Goal: Task Accomplishment & Management: Manage account settings

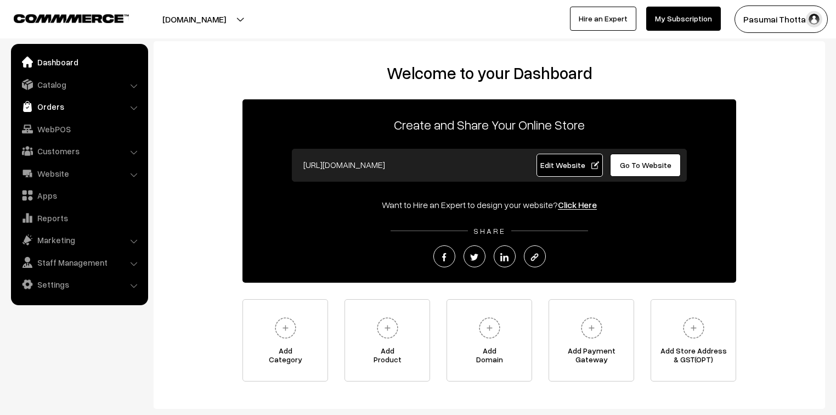
click at [52, 107] on link "Orders" at bounding box center [79, 106] width 130 height 20
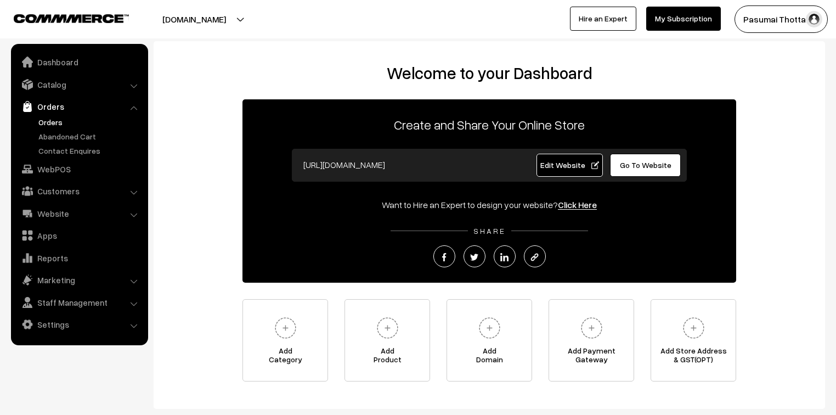
click at [52, 122] on link "Orders" at bounding box center [90, 122] width 109 height 12
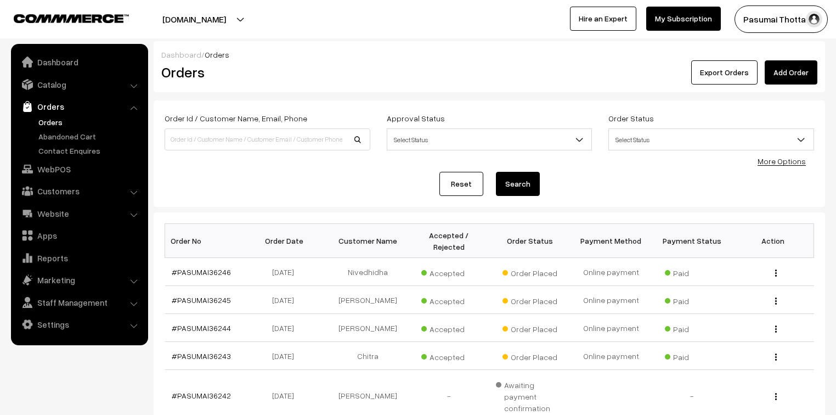
click at [790, 160] on link "More Options" at bounding box center [781, 160] width 48 height 9
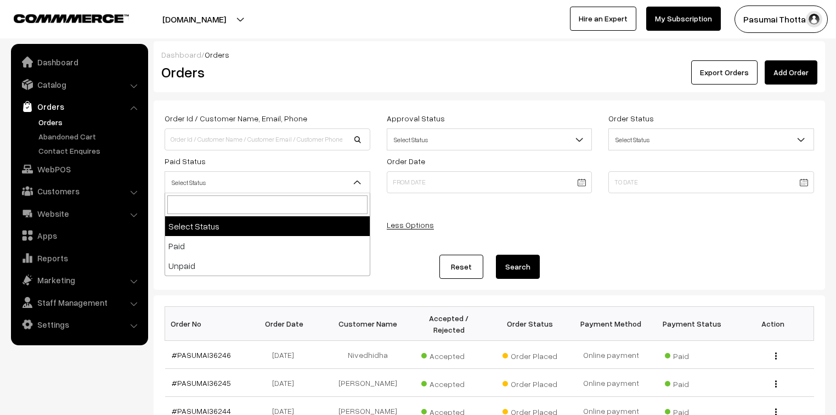
click at [303, 180] on span "Select Status" at bounding box center [267, 182] width 205 height 19
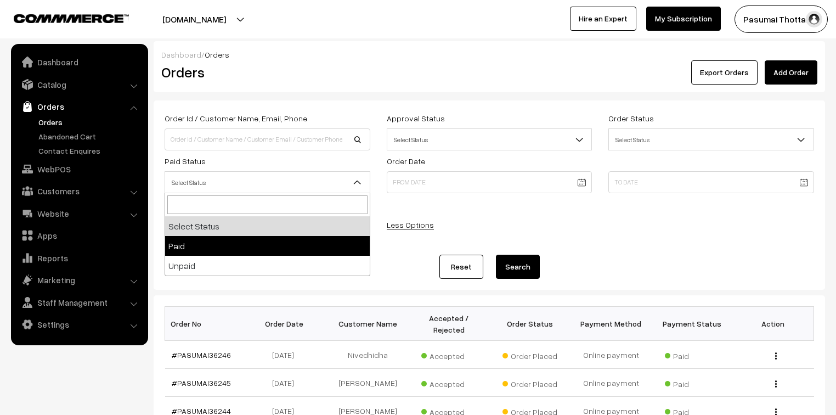
select select "1"
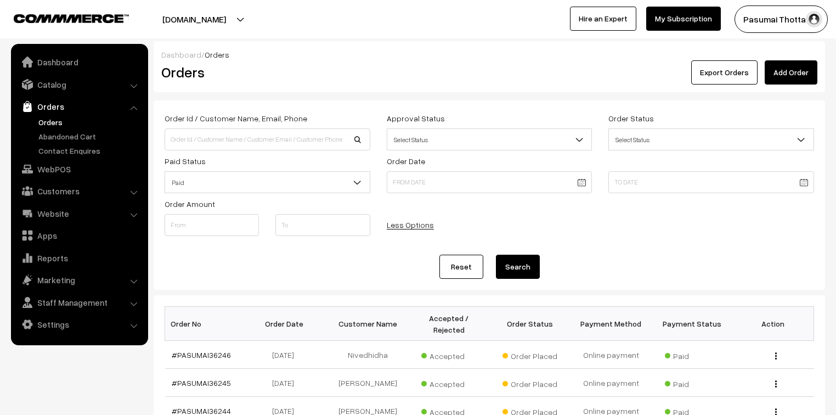
click at [514, 270] on button "Search" at bounding box center [518, 266] width 44 height 24
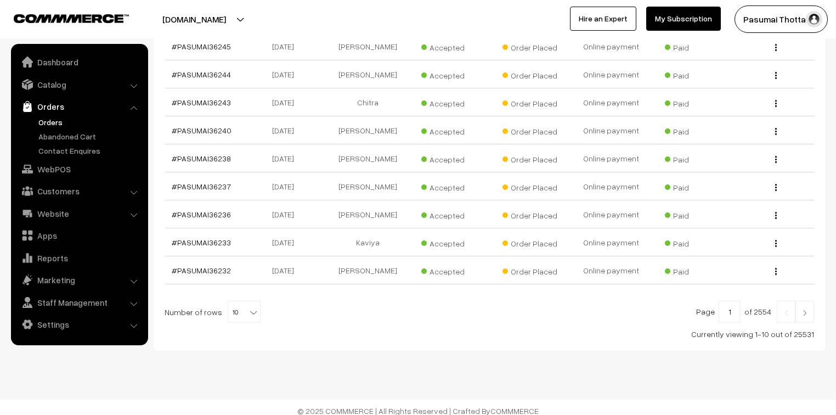
scroll to position [339, 0]
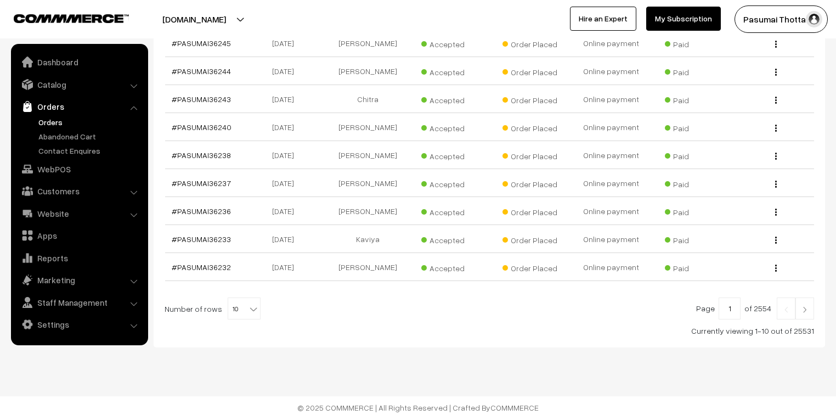
click at [251, 306] on b at bounding box center [253, 308] width 11 height 11
select select "50"
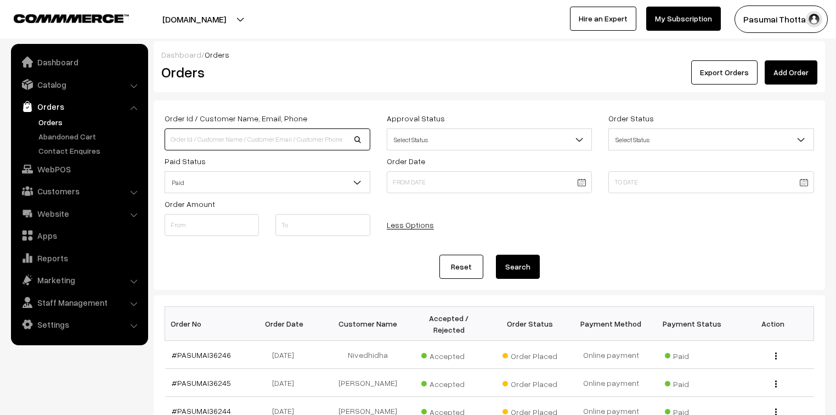
click at [201, 140] on input at bounding box center [267, 139] width 206 height 22
type input "95969"
click at [496, 254] on button "Search" at bounding box center [518, 266] width 44 height 24
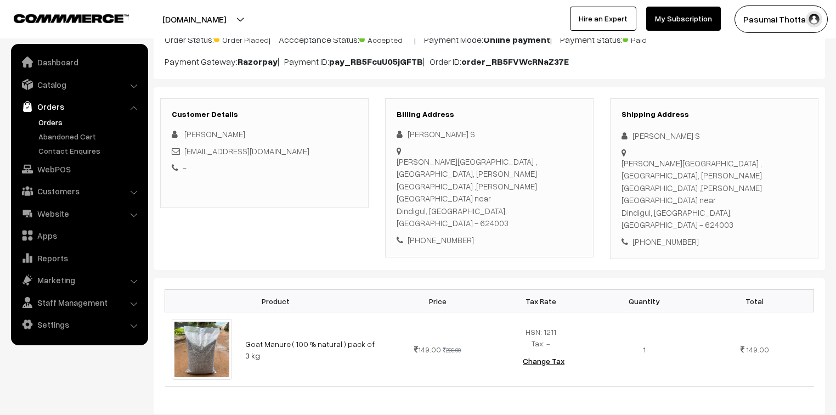
scroll to position [88, 0]
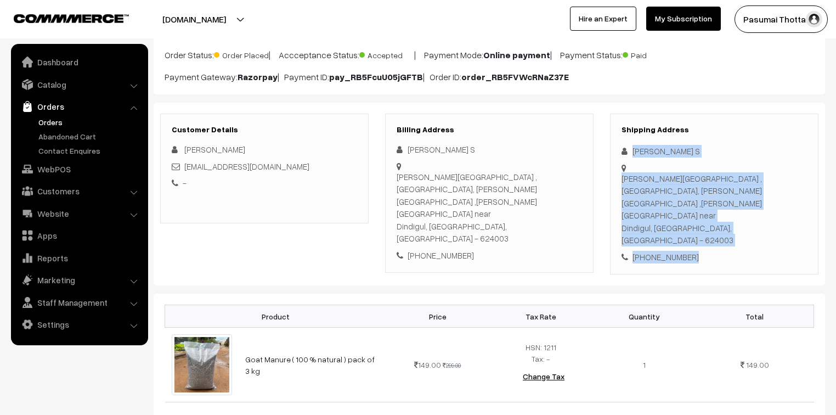
drag, startPoint x: 628, startPoint y: 152, endPoint x: 726, endPoint y: 222, distance: 121.1
click at [726, 222] on div "Shipping Address Swetha S Sumathi house ,valakkapatti privu, Muthamizh nagar ,k…" at bounding box center [714, 193] width 208 height 161
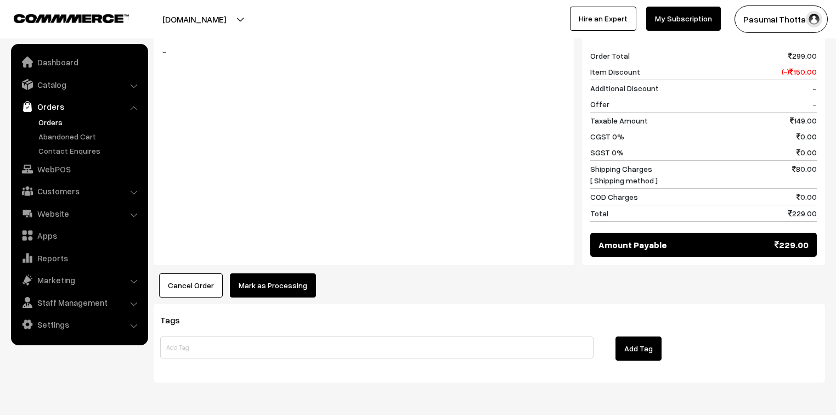
click at [265, 273] on button "Mark as Processing" at bounding box center [273, 285] width 86 height 24
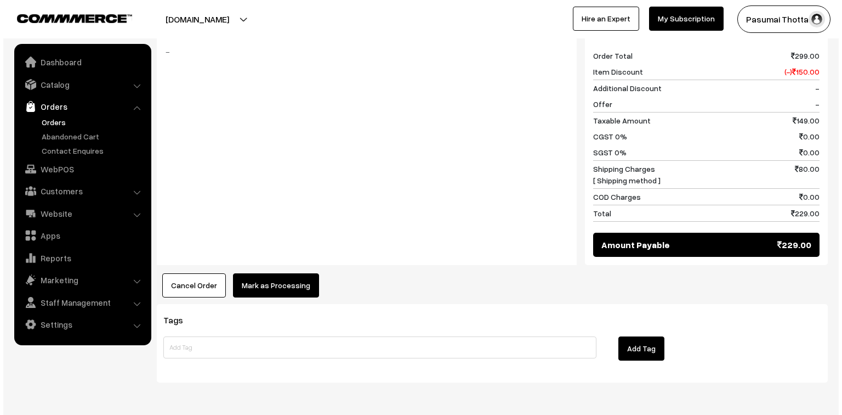
scroll to position [507, 0]
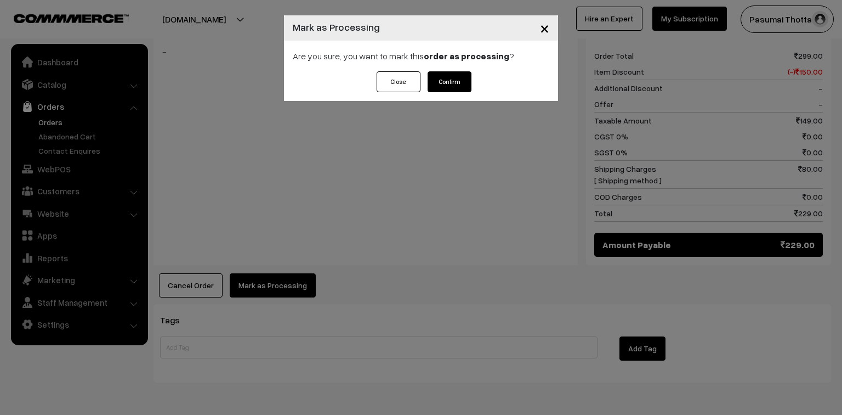
click at [452, 78] on button "Confirm" at bounding box center [450, 81] width 44 height 21
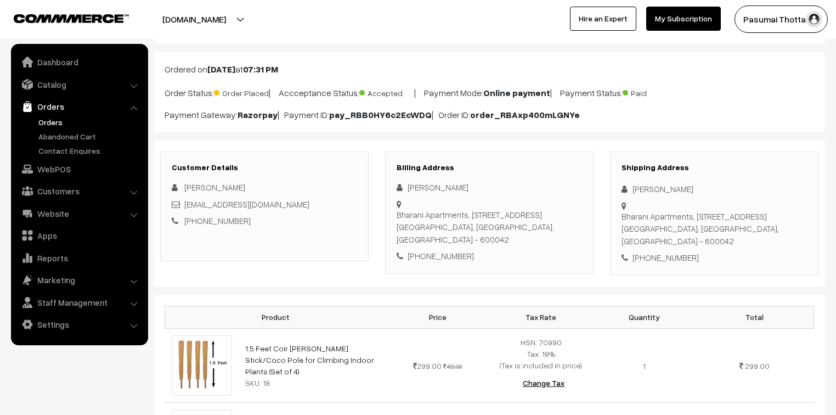
scroll to position [44, 0]
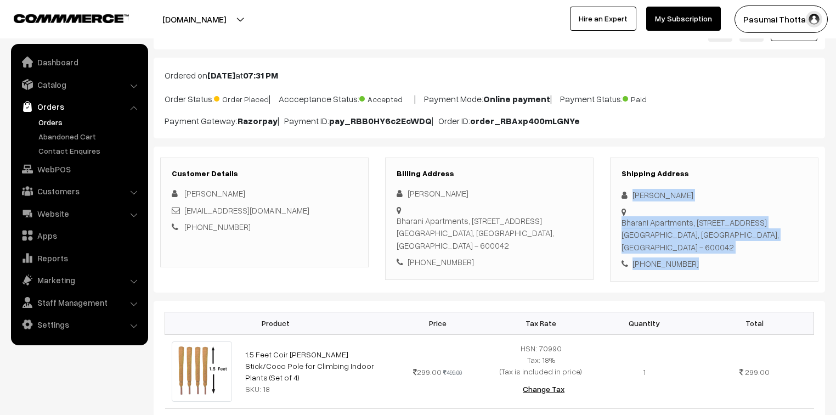
drag, startPoint x: 630, startPoint y: 196, endPoint x: 702, endPoint y: 264, distance: 98.9
click at [702, 264] on div "Shipping Address Shalini Balasubramani Bharani Apartments, Floor No: 2, Door No…" at bounding box center [714, 219] width 208 height 124
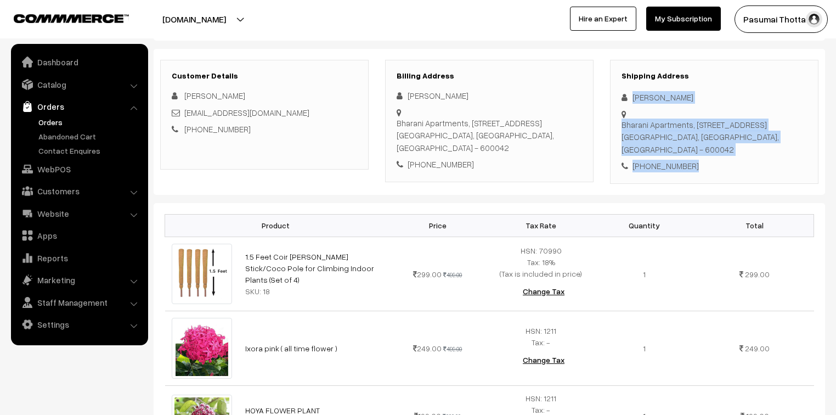
scroll to position [132, 0]
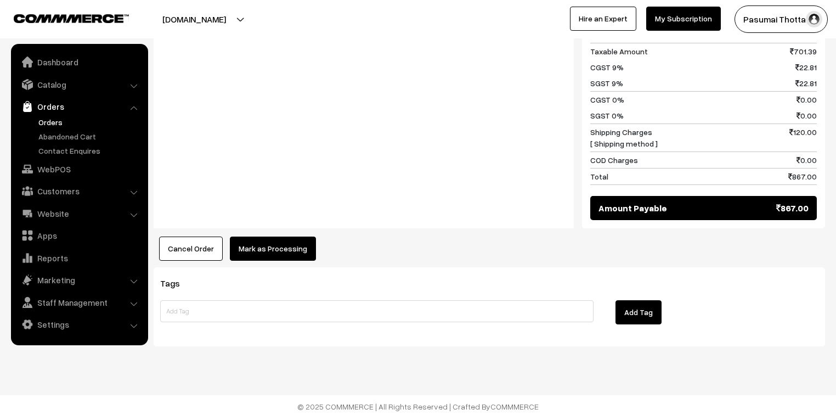
click at [270, 236] on button "Mark as Processing" at bounding box center [273, 248] width 86 height 24
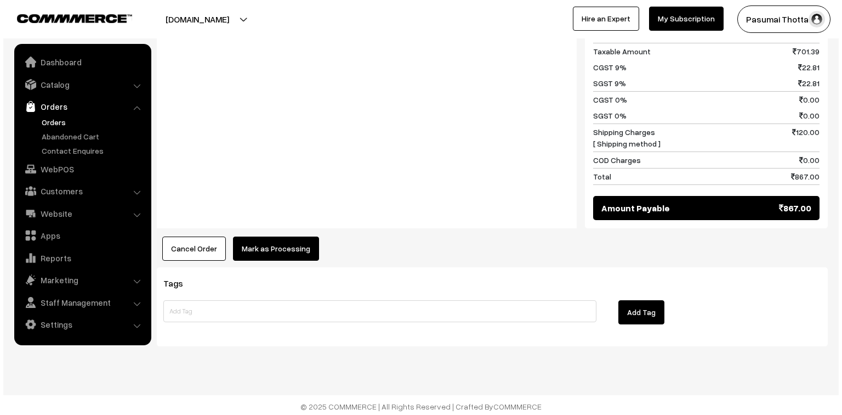
scroll to position [674, 0]
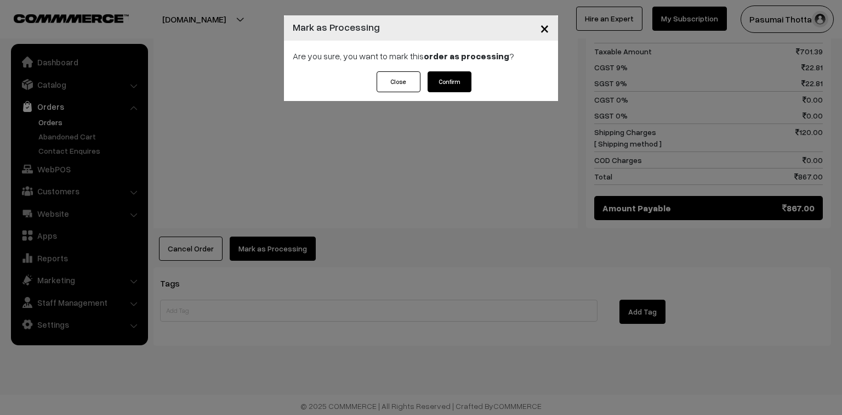
click at [441, 94] on div "Close Confirm" at bounding box center [421, 86] width 274 height 30
click at [441, 82] on button "Confirm" at bounding box center [450, 81] width 44 height 21
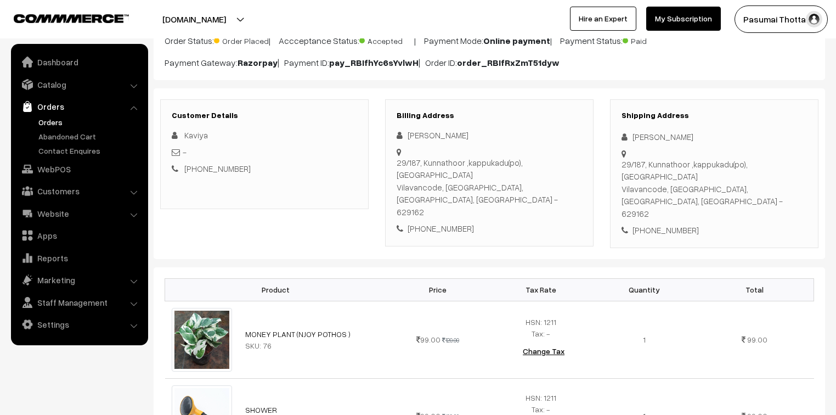
scroll to position [88, 0]
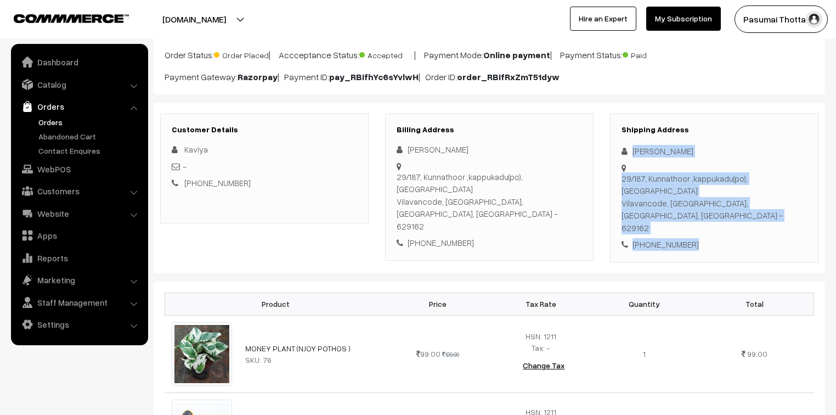
drag, startPoint x: 631, startPoint y: 154, endPoint x: 705, endPoint y: 224, distance: 101.6
click at [705, 224] on div "Shipping Address [PERSON_NAME] [STREET_ADDRESS] [PHONE_NUMBER]" at bounding box center [714, 187] width 208 height 149
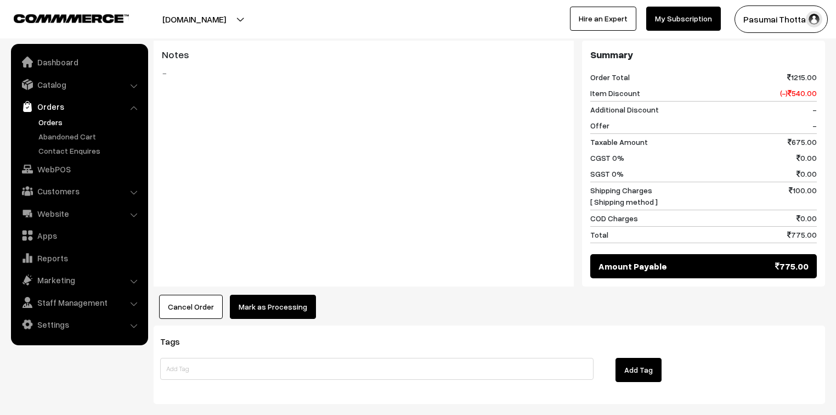
scroll to position [877, 0]
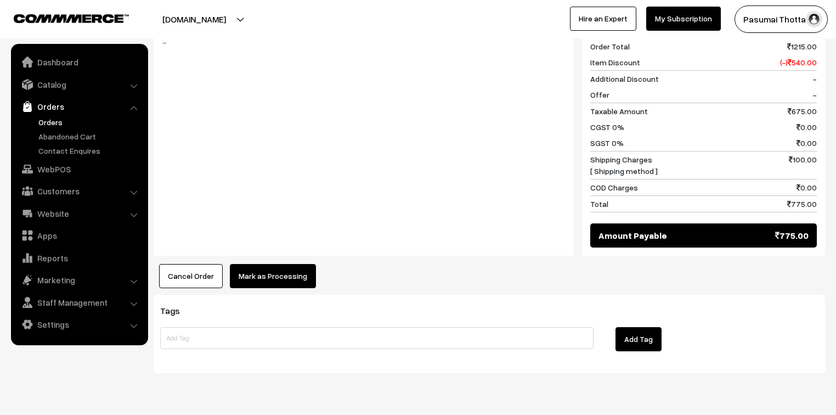
click at [275, 264] on button "Mark as Processing" at bounding box center [273, 276] width 86 height 24
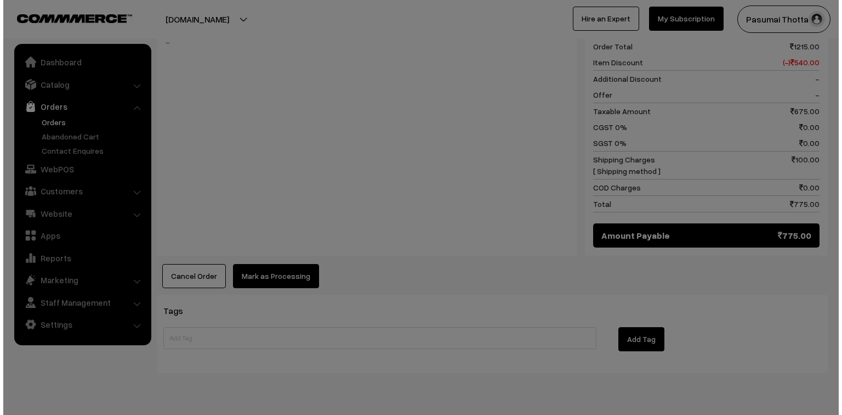
scroll to position [882, 0]
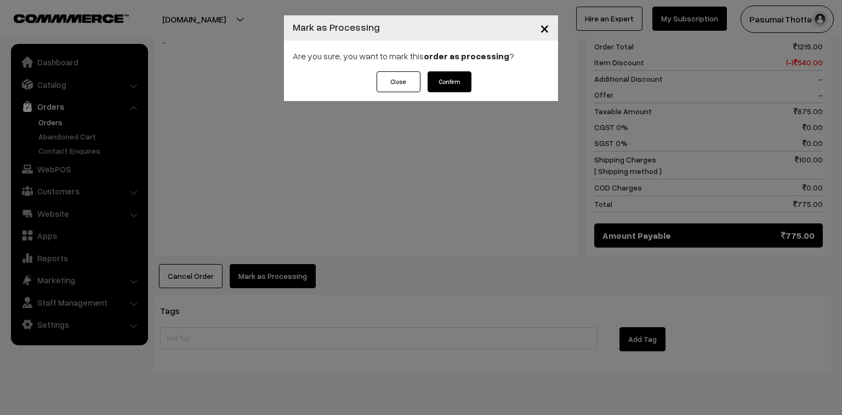
click at [451, 77] on button "Confirm" at bounding box center [450, 81] width 44 height 21
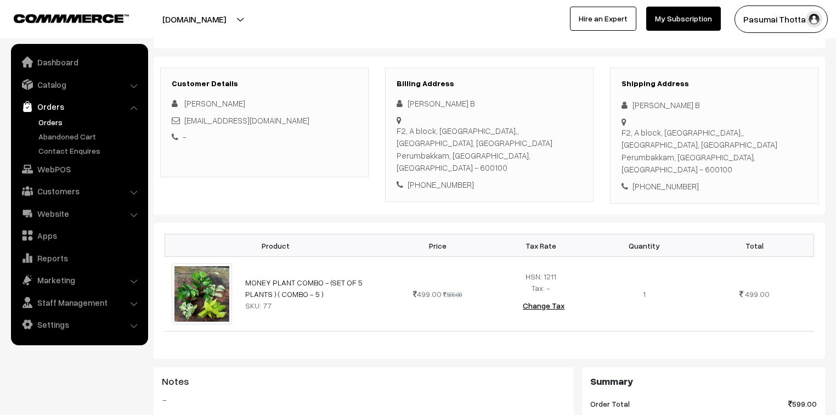
scroll to position [88, 0]
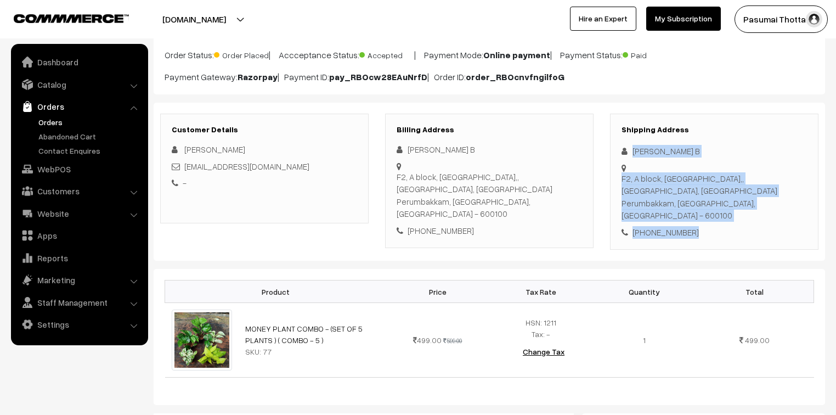
drag, startPoint x: 630, startPoint y: 149, endPoint x: 700, endPoint y: 216, distance: 96.6
click at [700, 216] on div "Shipping Address Gayathri B F2, A block, Aishwaryam apartments,, Sowmiya, Nagar…" at bounding box center [714, 181] width 208 height 137
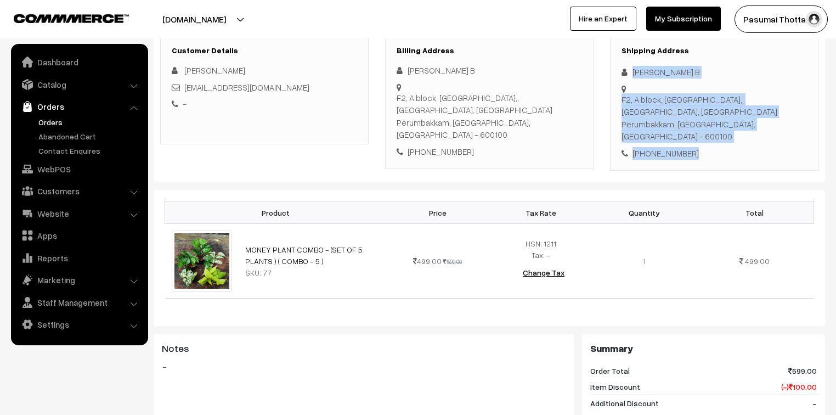
scroll to position [506, 0]
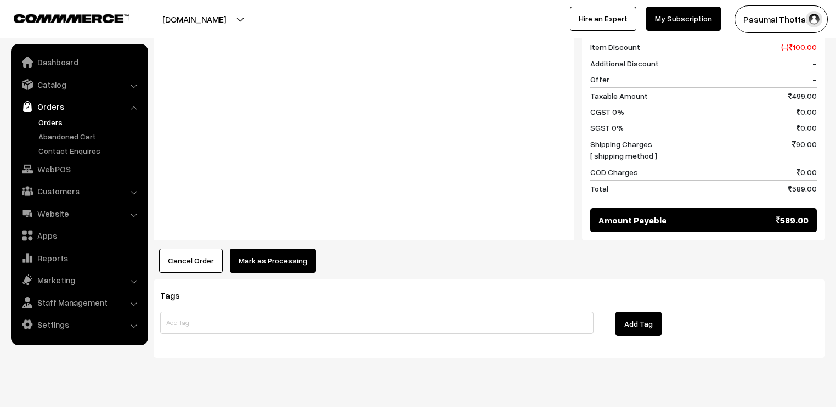
click at [287, 248] on button "Mark as Processing" at bounding box center [273, 260] width 86 height 24
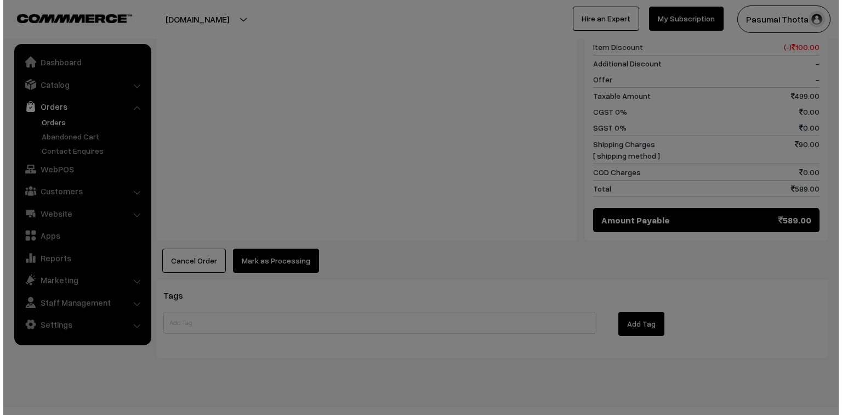
scroll to position [507, 0]
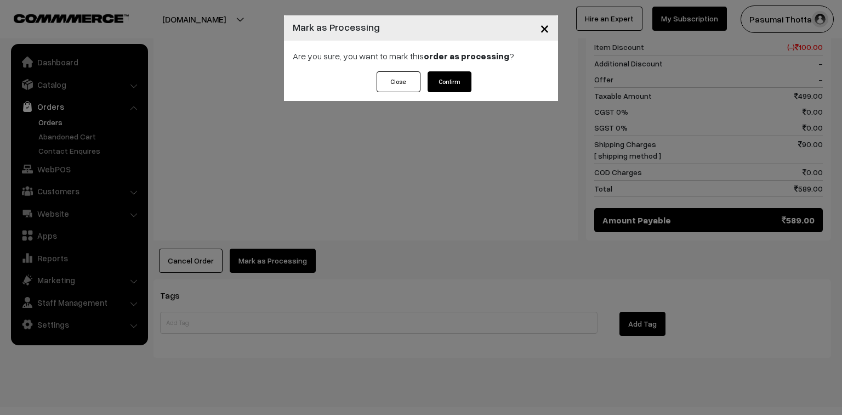
click at [442, 86] on button "Confirm" at bounding box center [450, 81] width 44 height 21
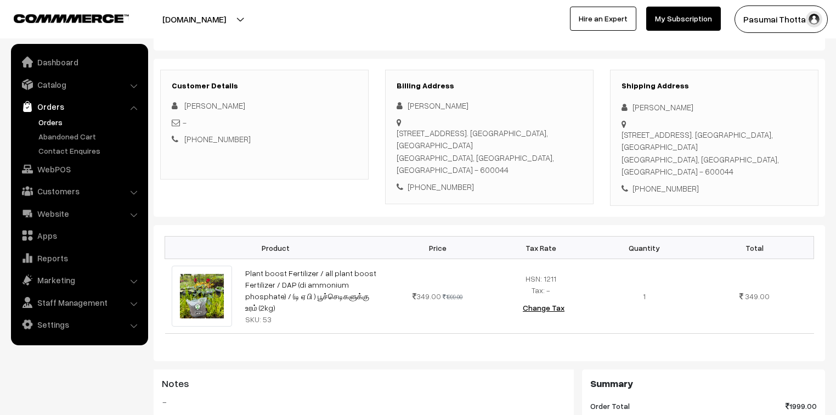
scroll to position [88, 0]
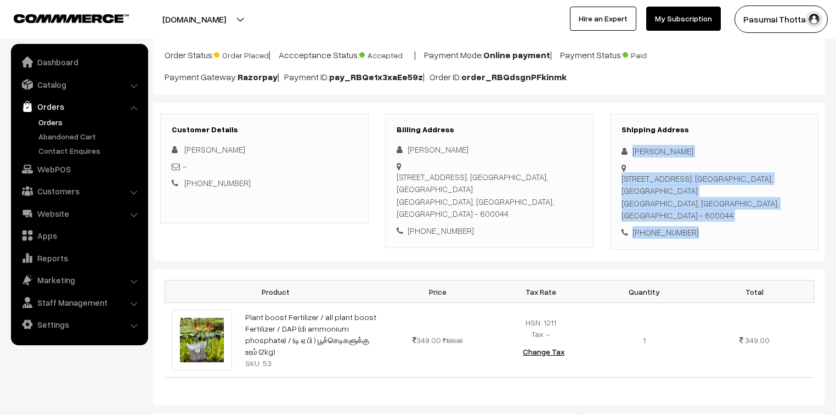
drag, startPoint x: 631, startPoint y: 151, endPoint x: 704, endPoint y: 218, distance: 99.0
click at [704, 217] on div "Shipping Address [PERSON_NAME] [STREET_ADDRESS]. [GEOGRAPHIC_DATA], [GEOGRAPHIC…" at bounding box center [714, 181] width 208 height 137
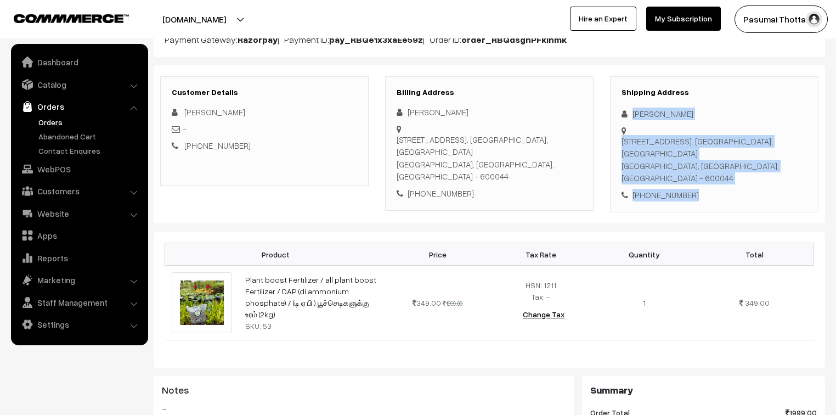
scroll to position [175, 0]
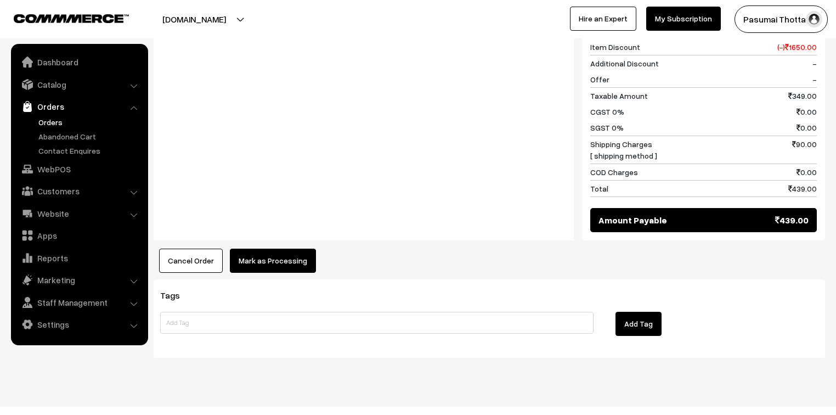
click at [263, 248] on button "Mark as Processing" at bounding box center [273, 260] width 86 height 24
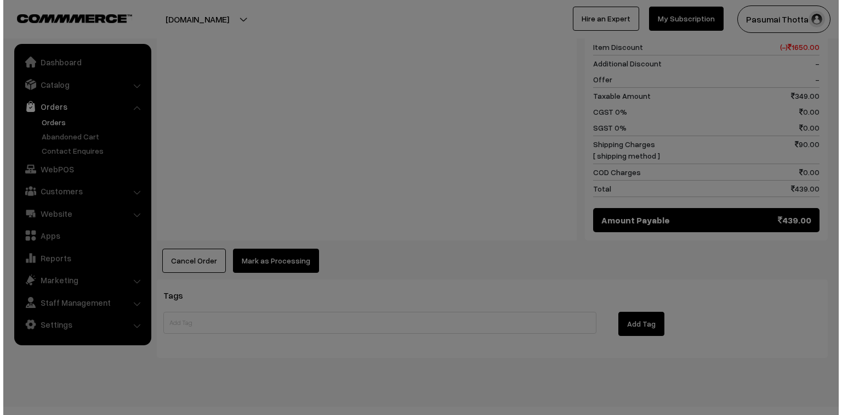
scroll to position [507, 0]
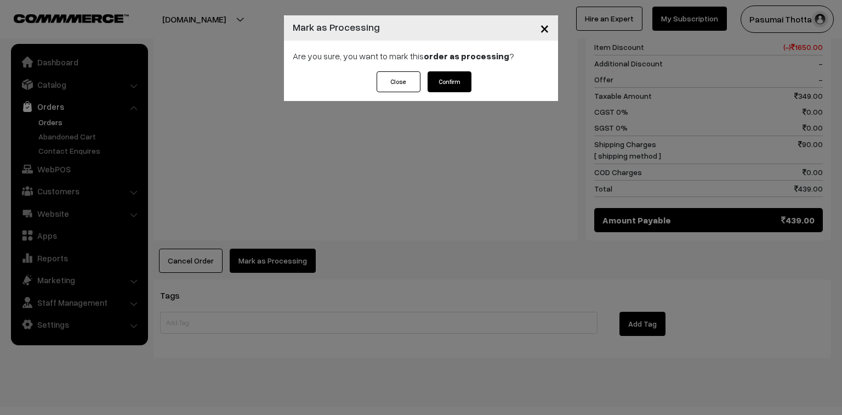
click at [456, 86] on button "Confirm" at bounding box center [450, 81] width 44 height 21
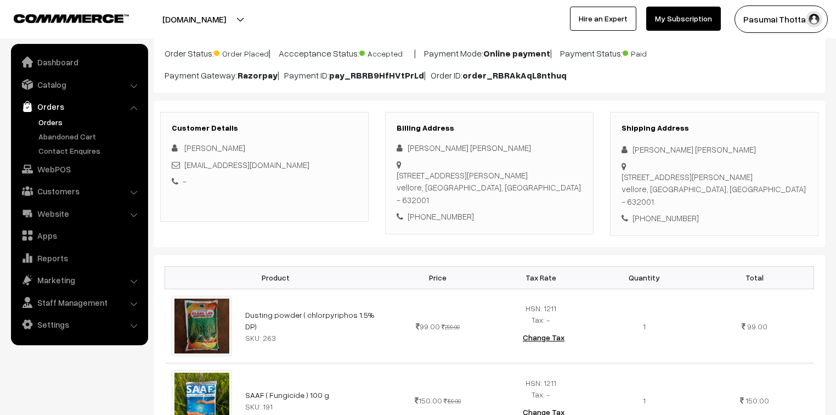
scroll to position [88, 0]
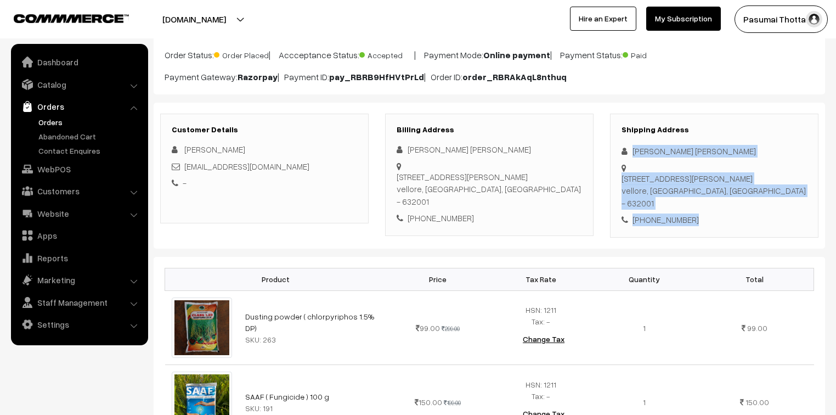
drag, startPoint x: 631, startPoint y: 151, endPoint x: 701, endPoint y: 199, distance: 84.9
click at [701, 199] on div "Shipping Address joe stevie 1/3A old dana street, kaspa vellore, Tamil Nadu, In…" at bounding box center [714, 175] width 208 height 124
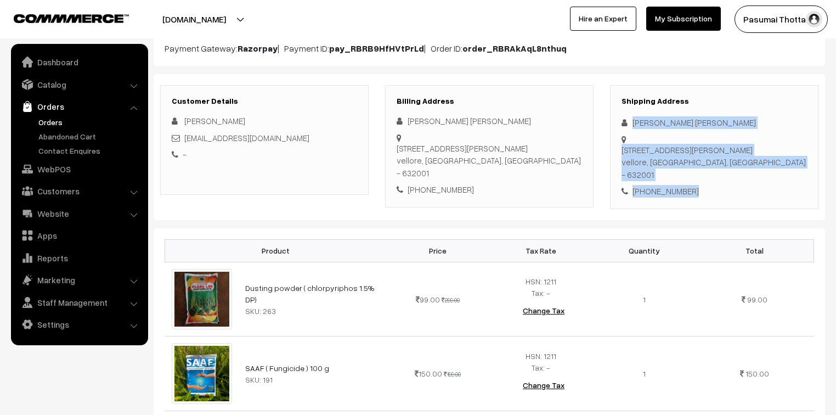
scroll to position [132, 0]
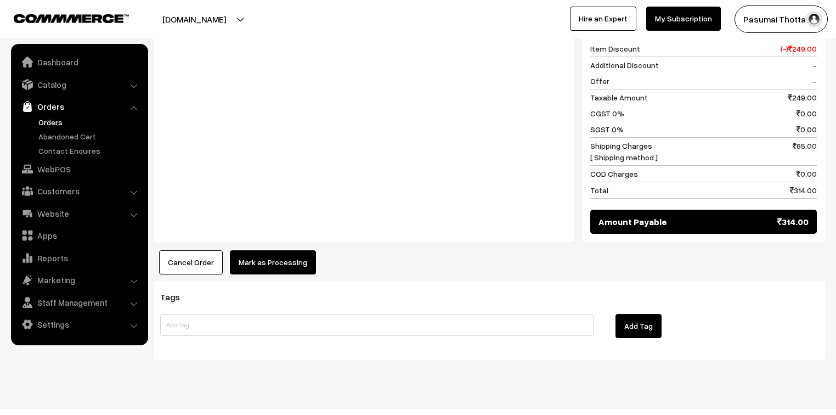
click at [268, 250] on button "Mark as Processing" at bounding box center [273, 262] width 86 height 24
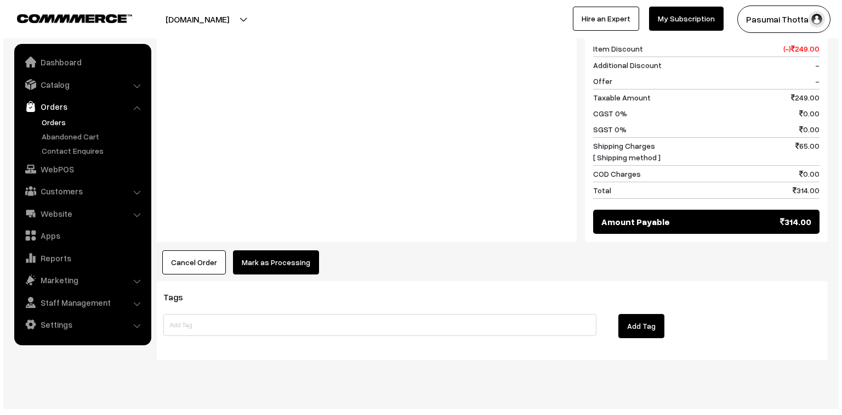
scroll to position [567, 0]
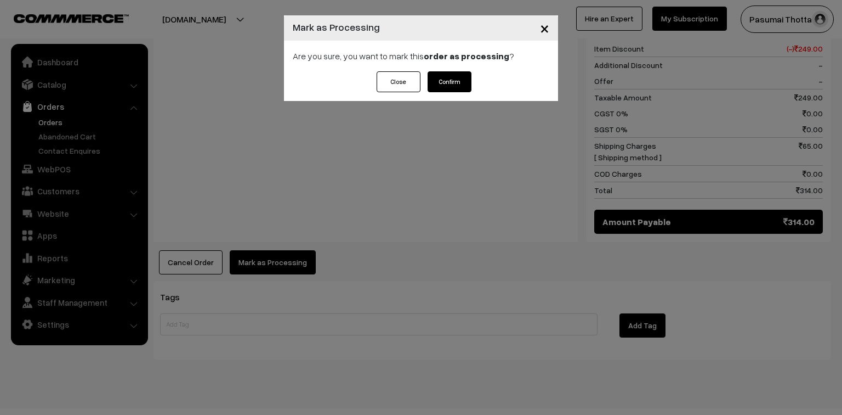
click at [445, 84] on button "Confirm" at bounding box center [450, 81] width 44 height 21
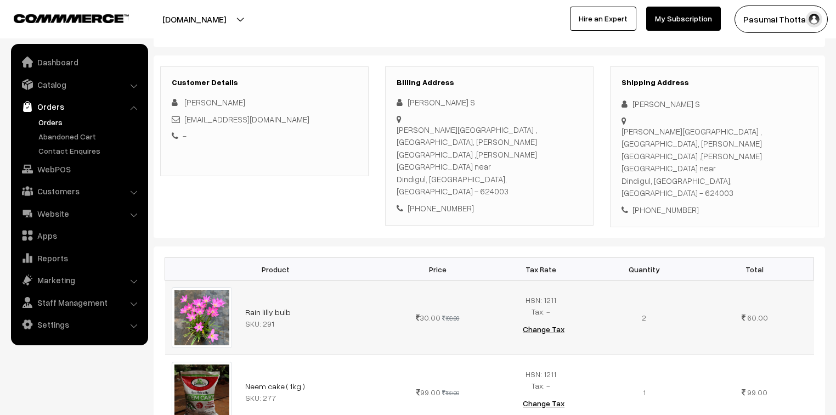
scroll to position [132, 0]
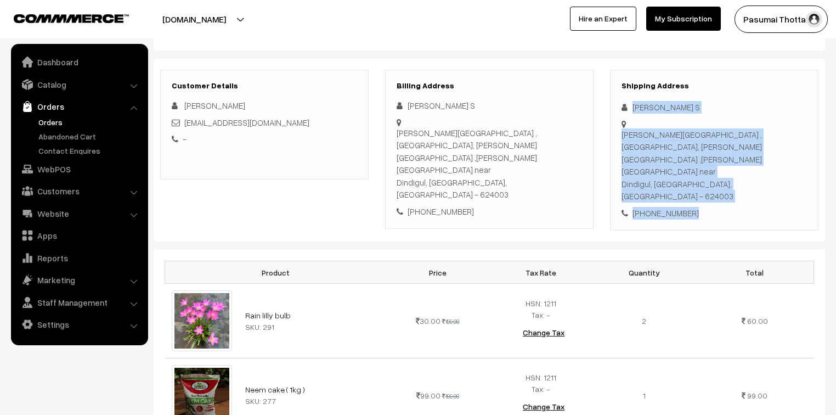
drag, startPoint x: 633, startPoint y: 107, endPoint x: 719, endPoint y: 176, distance: 110.0
click at [719, 176] on div "Shipping Address [PERSON_NAME][GEOGRAPHIC_DATA] ,[GEOGRAPHIC_DATA], [PERSON_NAM…" at bounding box center [714, 150] width 208 height 161
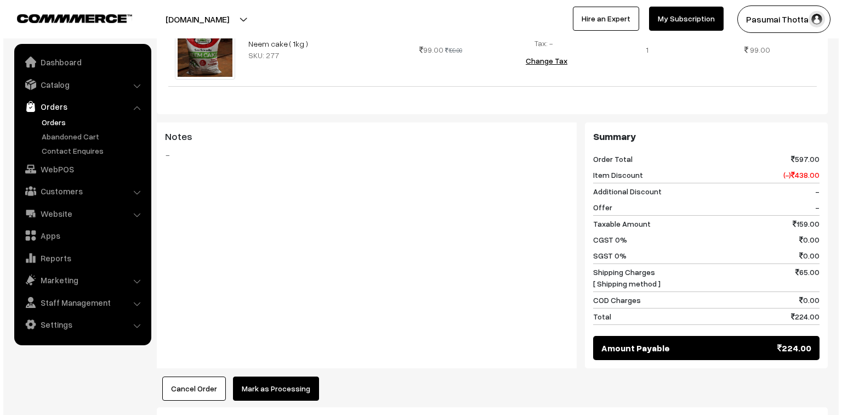
scroll to position [526, 0]
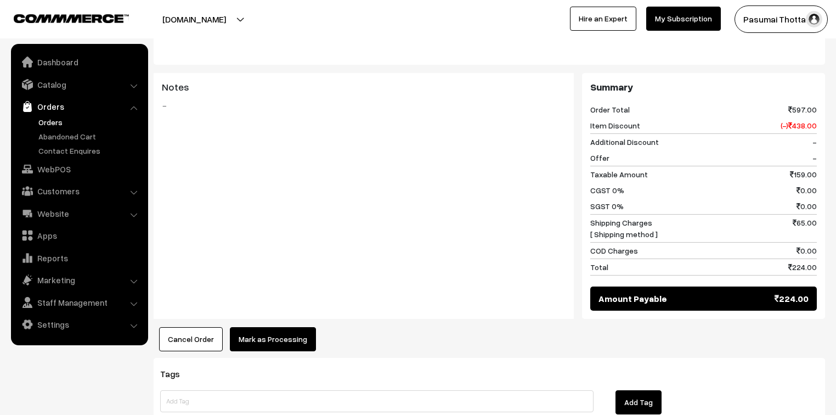
click at [279, 283] on div "Product Price Tax Rate Quantity Total Rain lilly bulb SKU: 291" at bounding box center [489, 103] width 671 height 496
click at [283, 327] on button "Mark as Processing" at bounding box center [273, 339] width 86 height 24
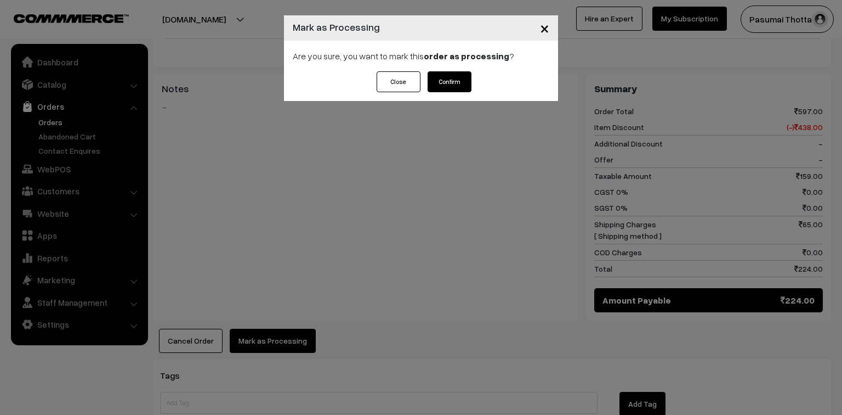
click at [449, 78] on button "Confirm" at bounding box center [450, 81] width 44 height 21
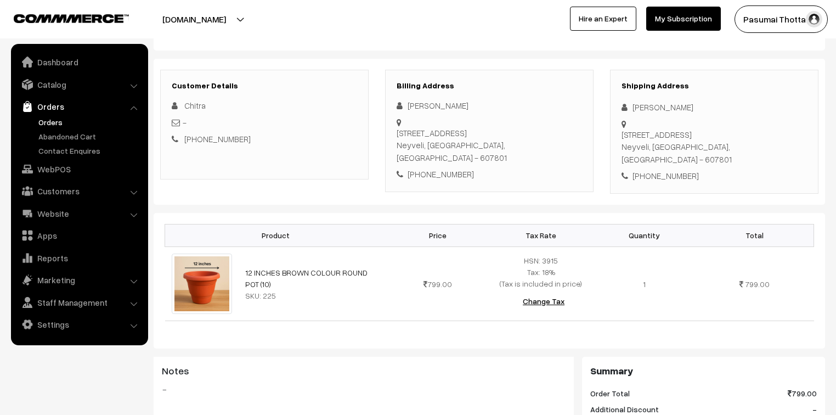
scroll to position [88, 0]
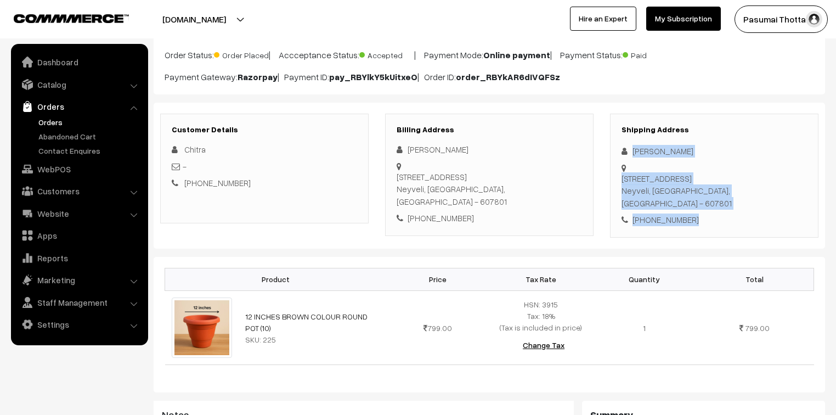
drag, startPoint x: 632, startPoint y: 150, endPoint x: 699, endPoint y: 196, distance: 80.9
click at [699, 196] on div "Shipping Address Chitra Sundar D 17, Coimbatore Road,, Block 17 Neyveli, Tamil …" at bounding box center [714, 175] width 208 height 124
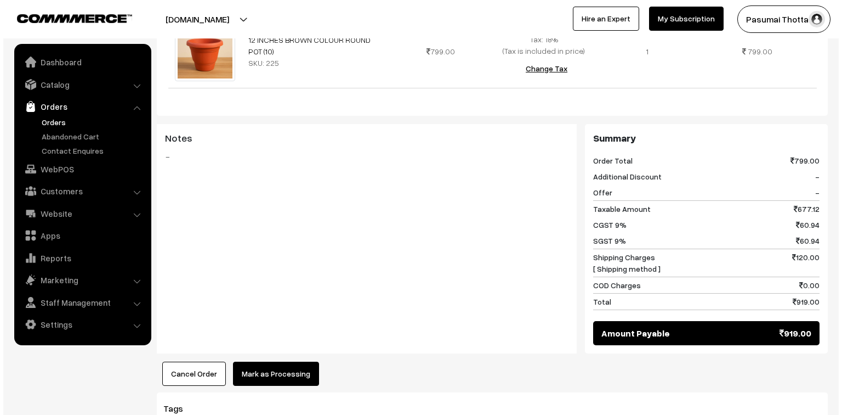
scroll to position [395, 0]
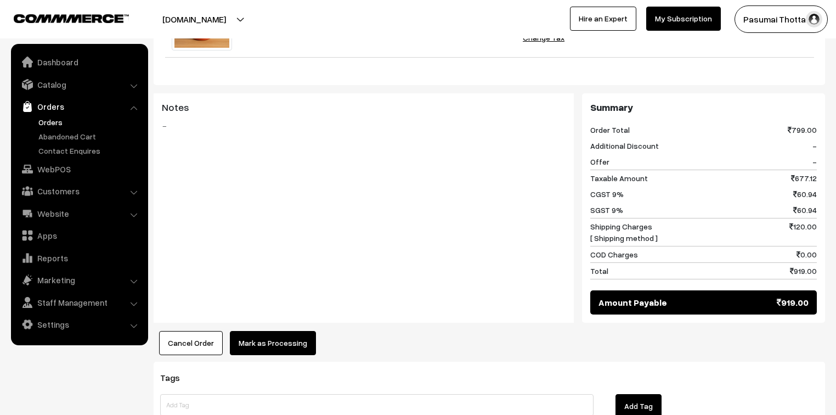
click at [263, 331] on button "Mark as Processing" at bounding box center [273, 343] width 86 height 24
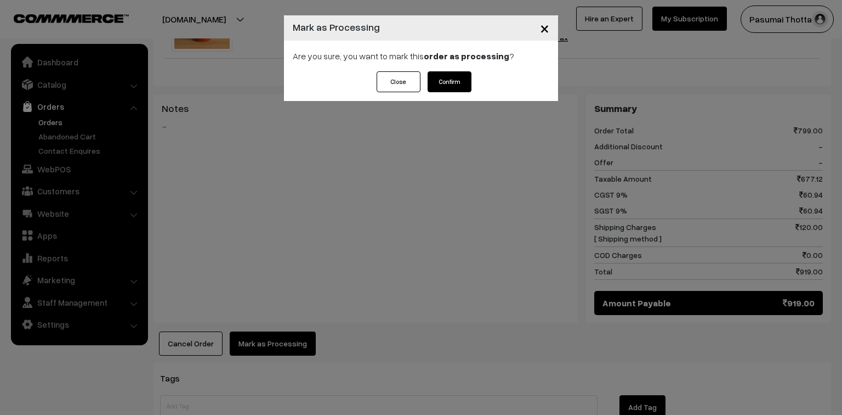
click at [447, 82] on button "Confirm" at bounding box center [450, 81] width 44 height 21
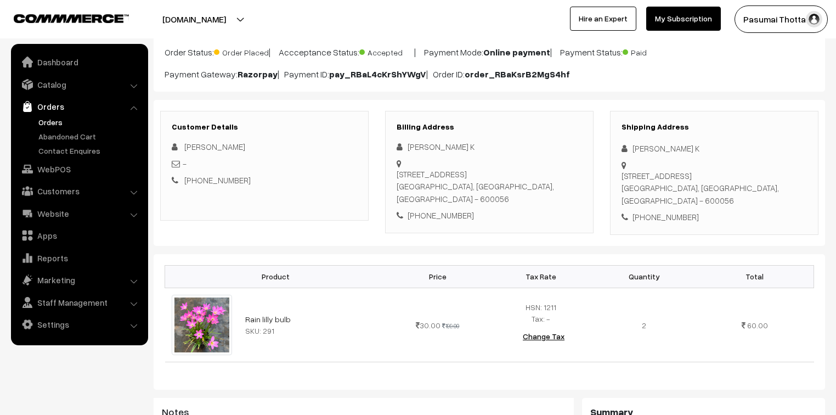
scroll to position [88, 0]
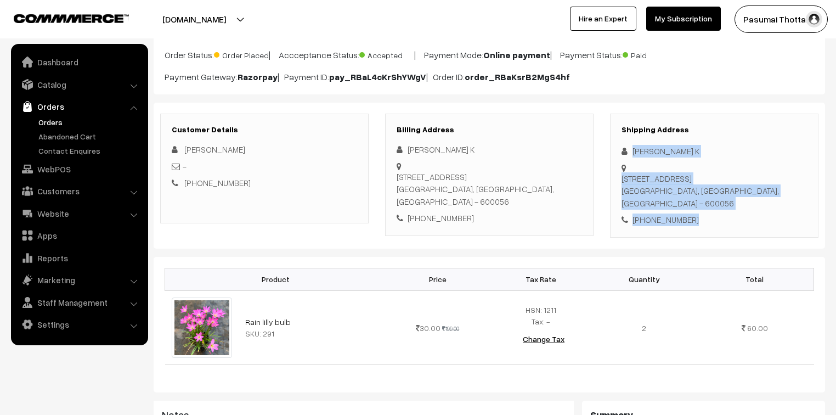
drag, startPoint x: 631, startPoint y: 150, endPoint x: 694, endPoint y: 198, distance: 79.0
click at [694, 198] on div "Shipping Address Arul K No. 3, pillayar koil street, SP Avenue, Poonamallee Che…" at bounding box center [714, 175] width 208 height 124
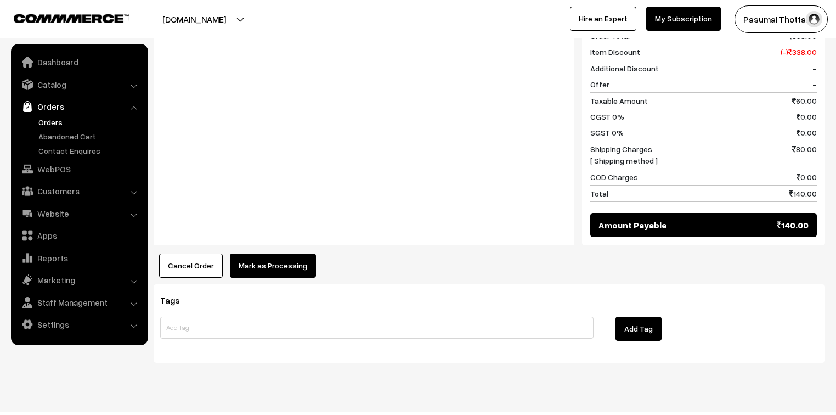
scroll to position [491, 0]
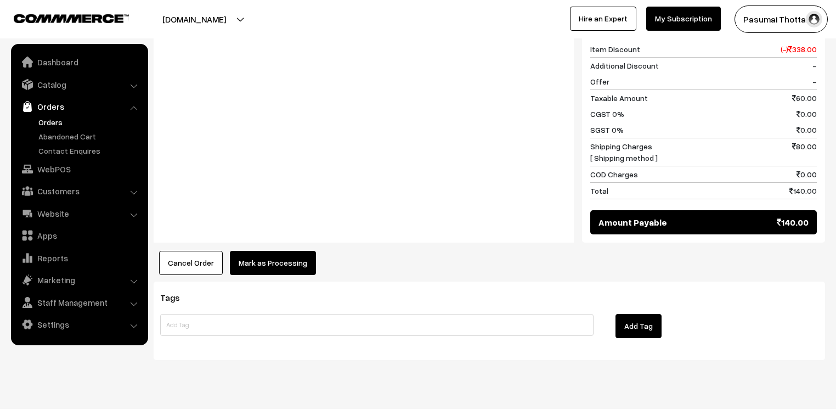
click at [277, 231] on div "Product Price Tax Rate Quantity Total Rain lilly bulb SKU: 291" at bounding box center [489, 64] width 671 height 422
click at [280, 252] on button "Mark as Processing" at bounding box center [273, 263] width 86 height 24
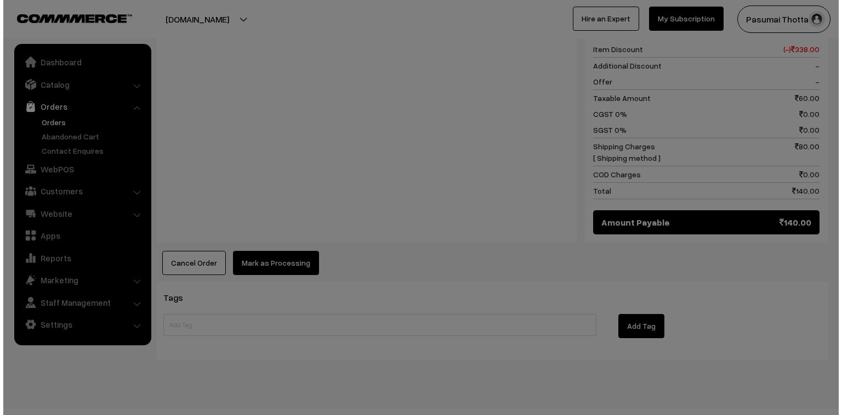
scroll to position [492, 0]
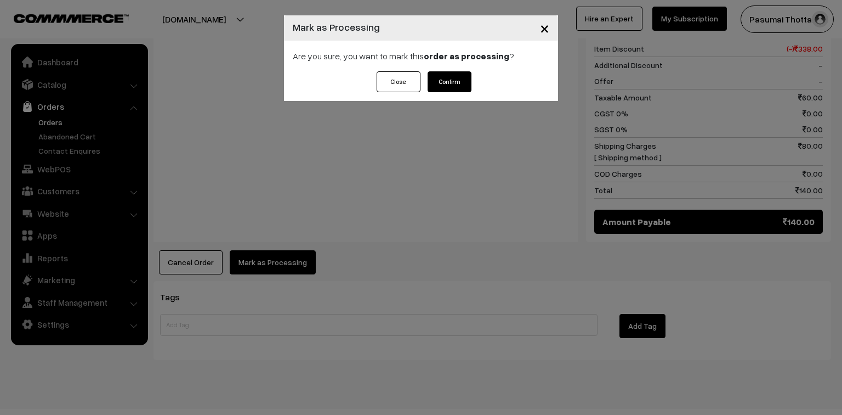
click at [461, 79] on button "Confirm" at bounding box center [450, 81] width 44 height 21
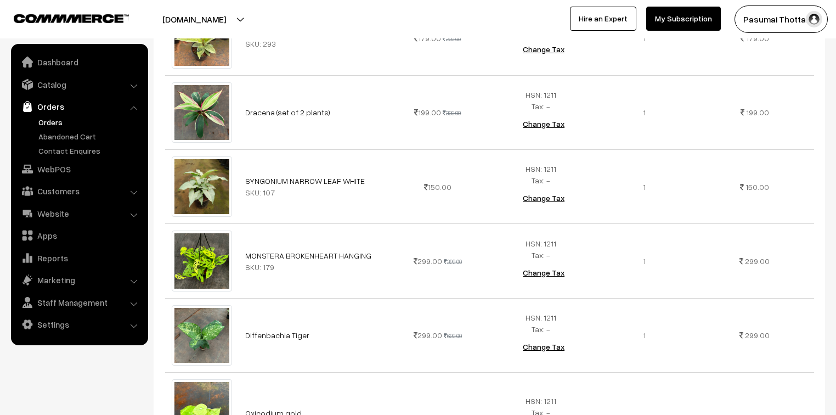
scroll to position [746, 0]
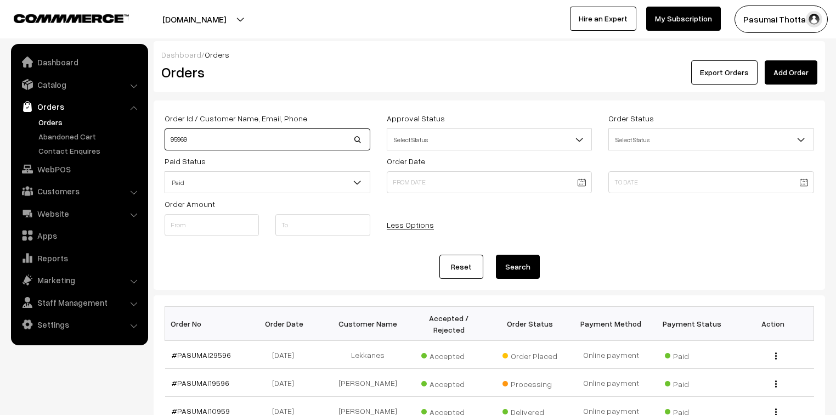
click at [173, 143] on input "95969" at bounding box center [267, 139] width 206 height 22
type input "35969"
click at [512, 262] on button "Search" at bounding box center [518, 266] width 44 height 24
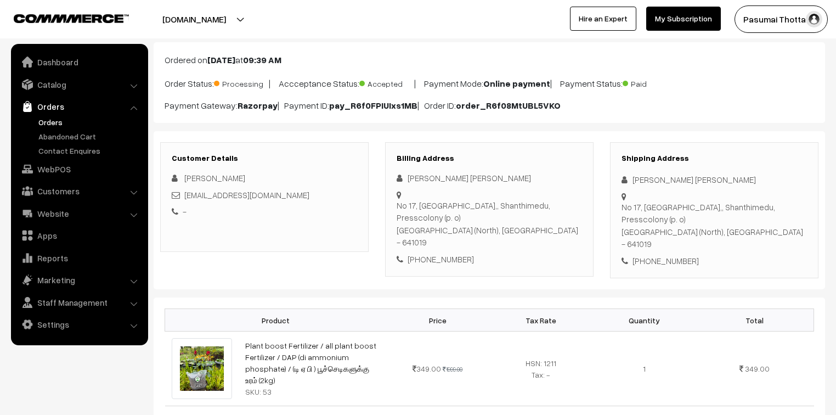
scroll to position [44, 0]
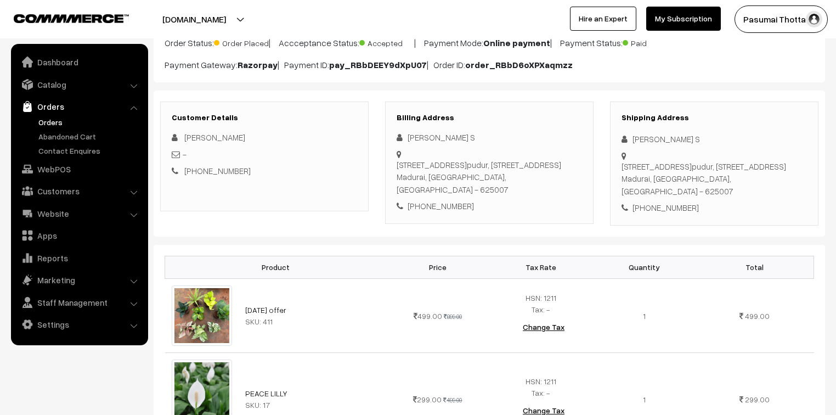
scroll to position [88, 0]
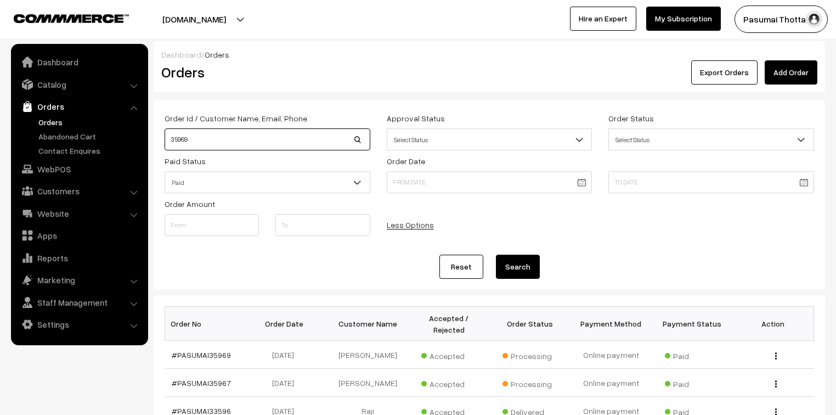
drag, startPoint x: 203, startPoint y: 140, endPoint x: 112, endPoint y: 123, distance: 92.1
click at [112, 123] on body "Thank you for showing interest. Our team will call you shortly. Close [DOMAIN_N…" at bounding box center [418, 383] width 836 height 767
click at [50, 121] on link "Orders" at bounding box center [90, 122] width 109 height 12
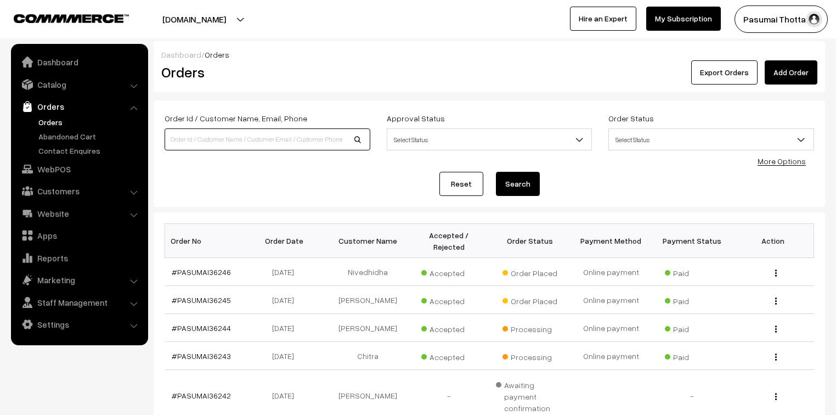
click at [222, 138] on input at bounding box center [267, 139] width 206 height 22
type input "9003723324"
click at [496, 172] on button "Search" at bounding box center [518, 184] width 44 height 24
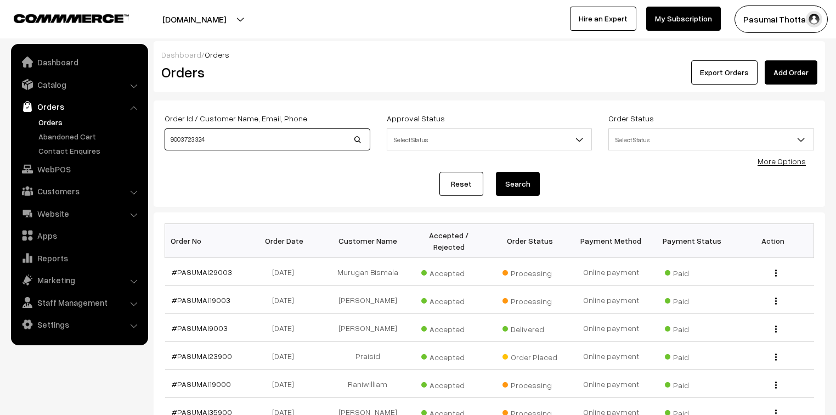
drag, startPoint x: 220, startPoint y: 140, endPoint x: 158, endPoint y: 136, distance: 62.1
click at [158, 136] on div "Order Id / Customer Name, Email, Phone 9003723324" at bounding box center [267, 134] width 222 height 46
type input "jayasri"
click at [496, 172] on button "Search" at bounding box center [518, 184] width 44 height 24
